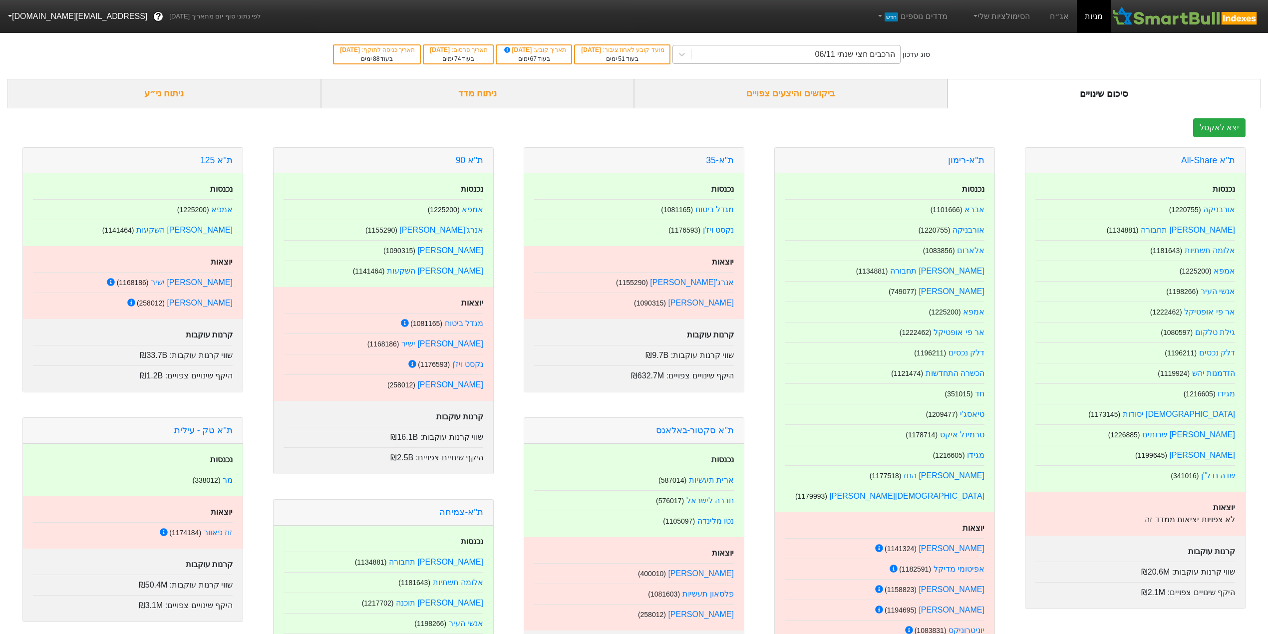
click at [815, 58] on div "הרכבים חצי שנתי 06/11" at bounding box center [796, 54] width 209 height 18
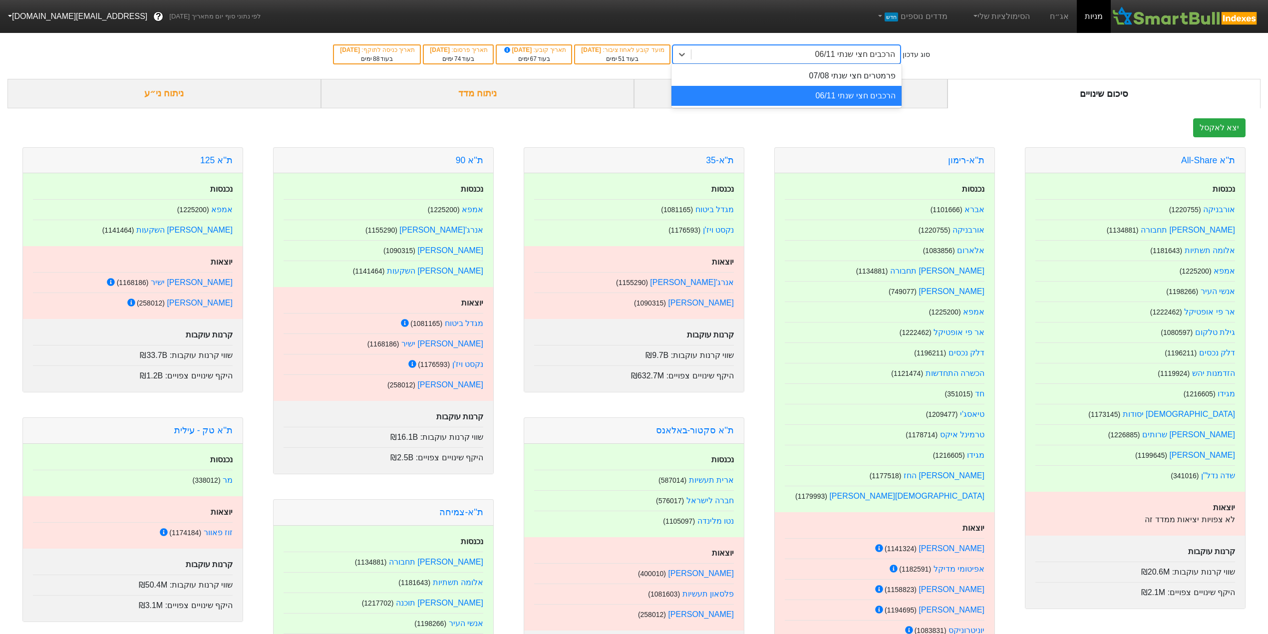
click at [815, 59] on div "הרכבים חצי שנתי 06/11" at bounding box center [796, 54] width 209 height 18
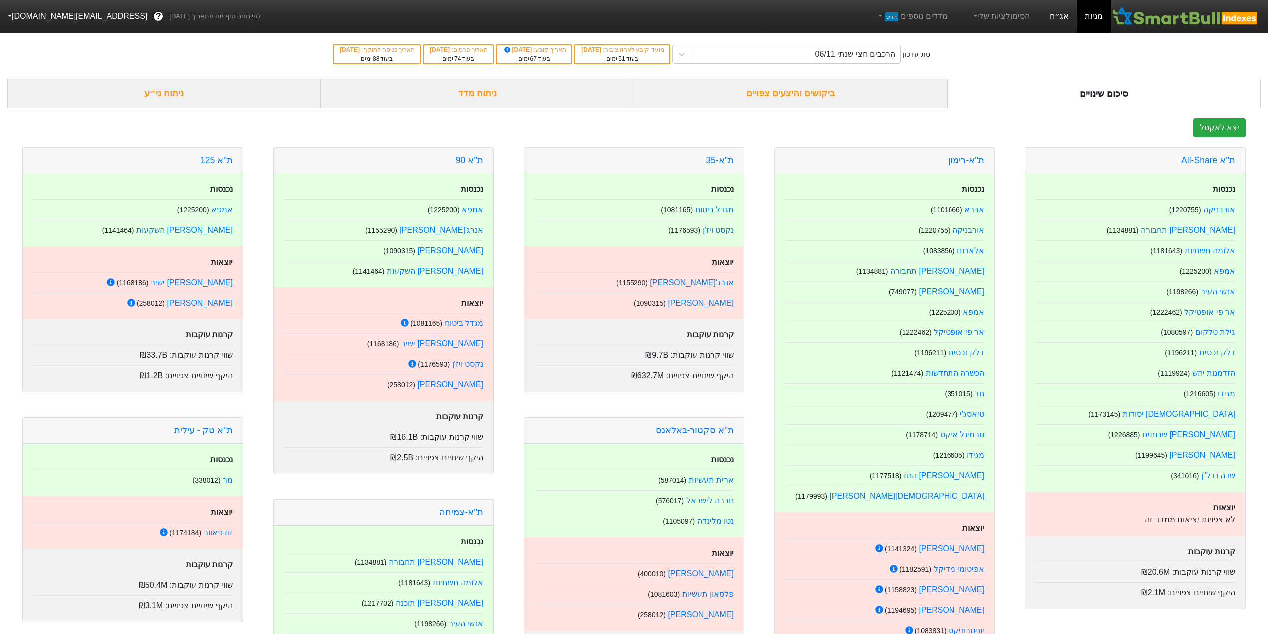
click at [1058, 11] on link "אג״ח" at bounding box center [1059, 16] width 35 height 33
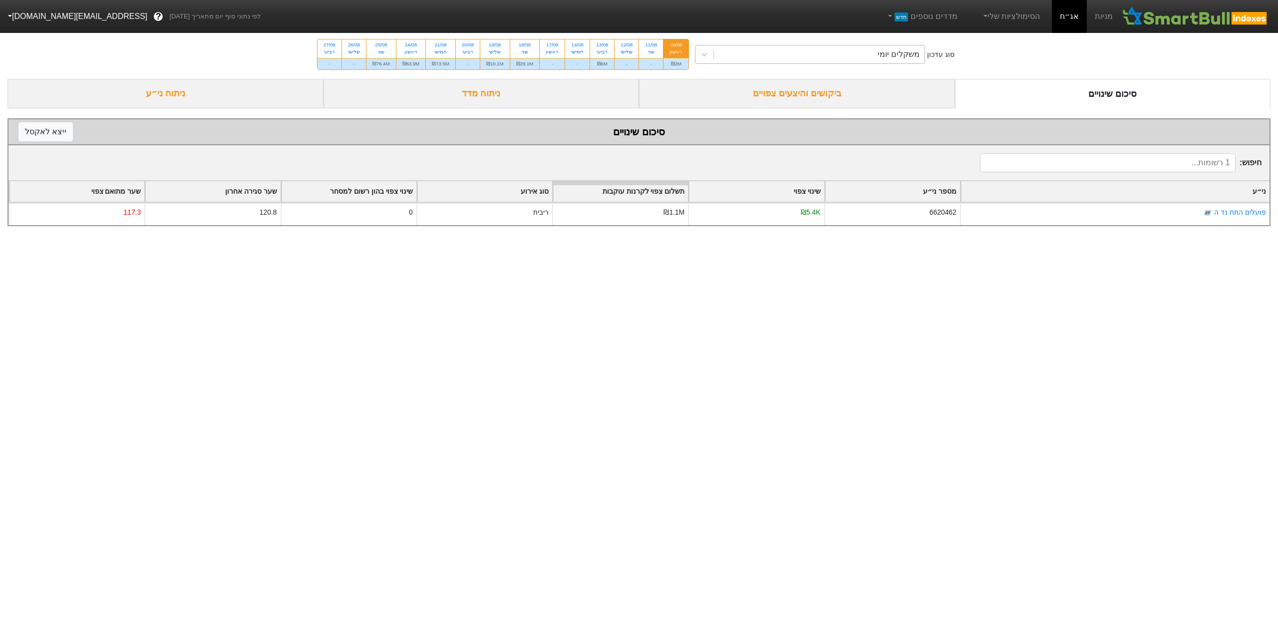
click at [831, 57] on div "משקלים יומי" at bounding box center [819, 54] width 211 height 18
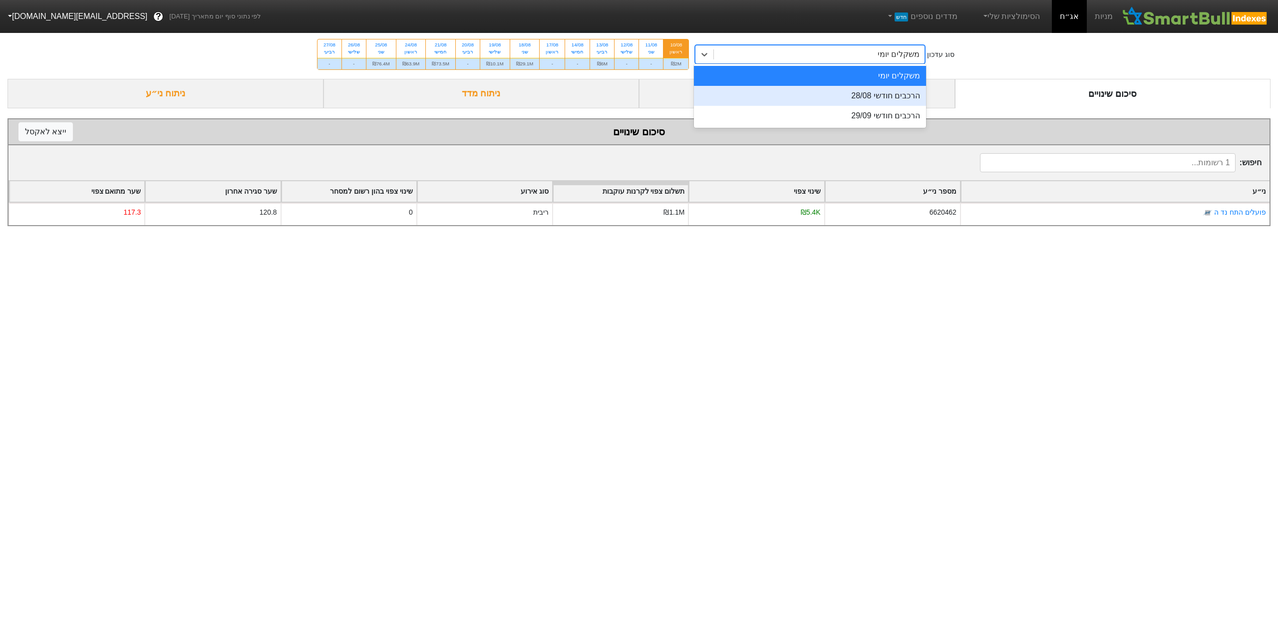
click at [837, 89] on div "הרכבים חודשי 28/08" at bounding box center [810, 96] width 232 height 20
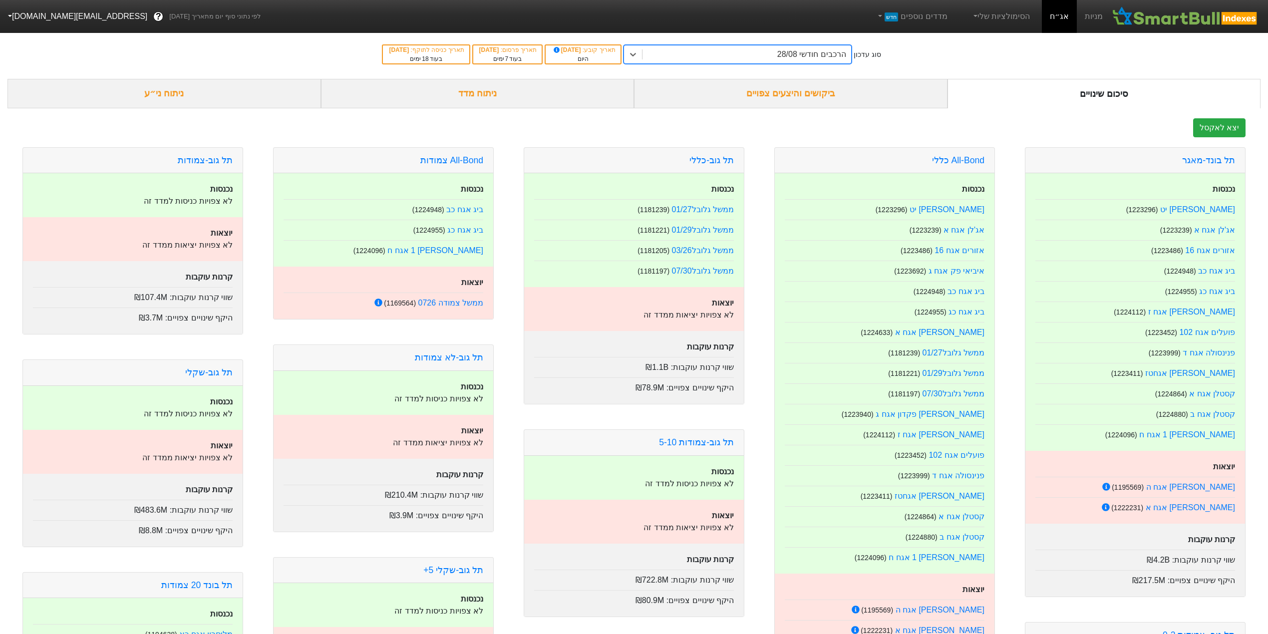
click at [803, 90] on div "ביקושים והיצעים צפויים" at bounding box center [791, 93] width 314 height 29
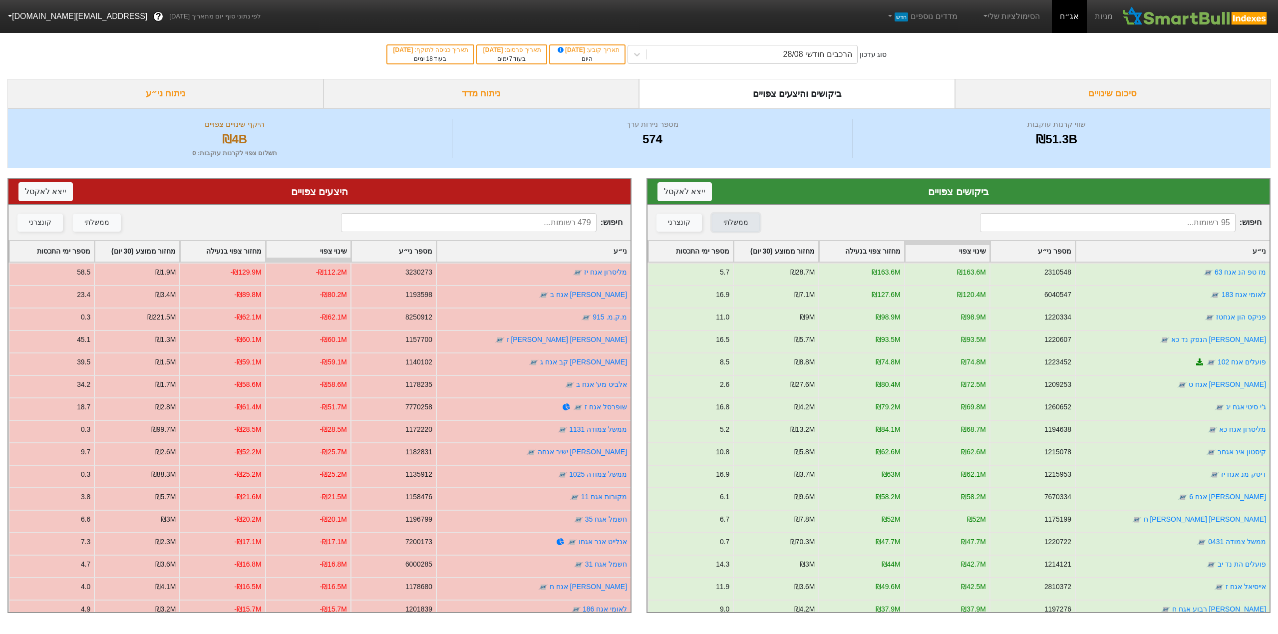
click at [731, 222] on div "ממשלתי" at bounding box center [736, 222] width 25 height 11
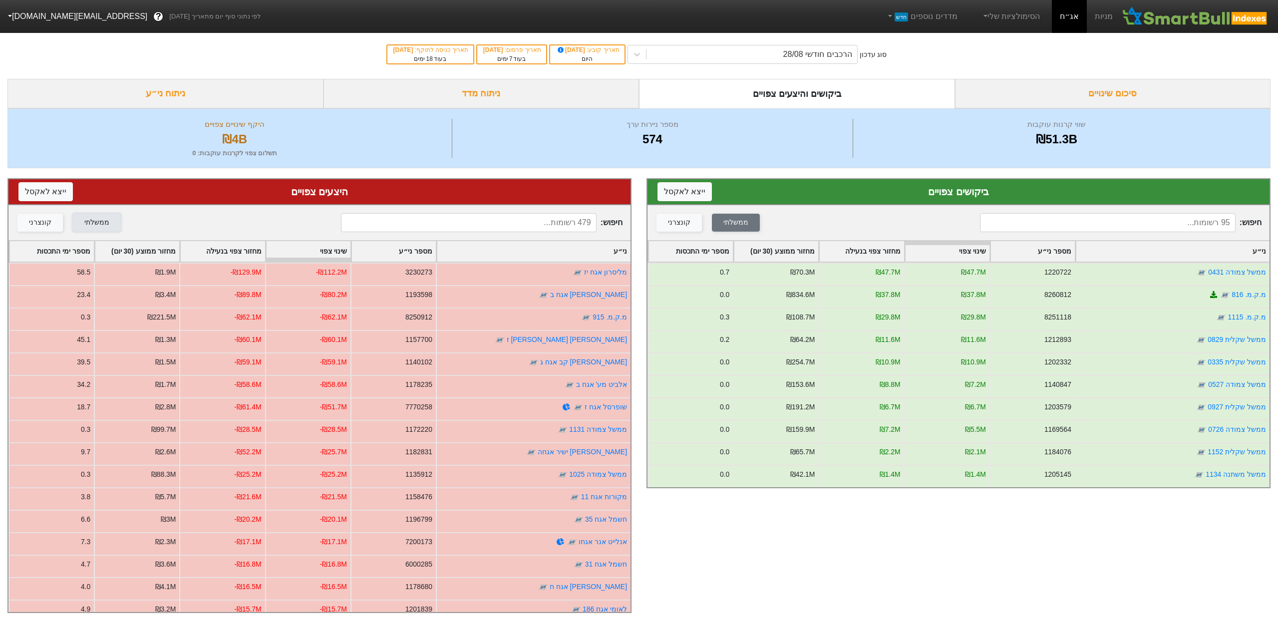
click at [88, 223] on div "ממשלתי" at bounding box center [96, 222] width 25 height 11
click at [680, 184] on button "ייצא ל אקסל" at bounding box center [685, 191] width 54 height 19
click at [48, 191] on button "ייצא ל אקסל" at bounding box center [45, 191] width 54 height 19
click at [686, 226] on div "קונצרני" at bounding box center [679, 222] width 22 height 11
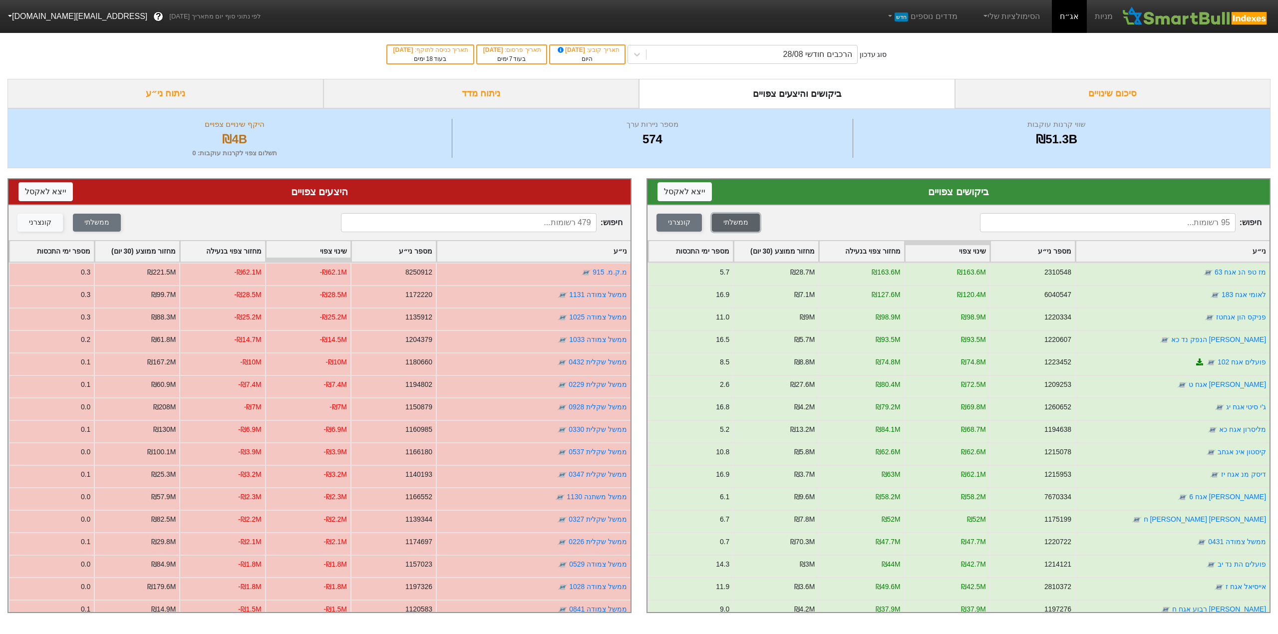
click at [740, 222] on div "ממשלתי" at bounding box center [736, 222] width 25 height 11
click at [36, 216] on button "קונצרני" at bounding box center [39, 223] width 45 height 18
click at [101, 225] on div "ממשלתי" at bounding box center [96, 222] width 25 height 11
